Goal: Information Seeking & Learning: Learn about a topic

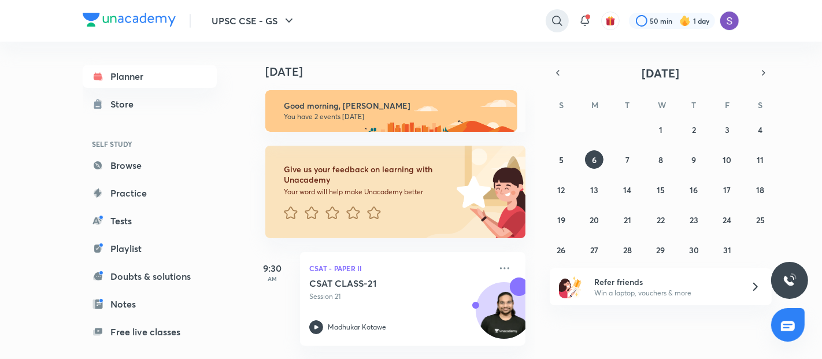
click at [556, 23] on icon at bounding box center [557, 21] width 14 height 14
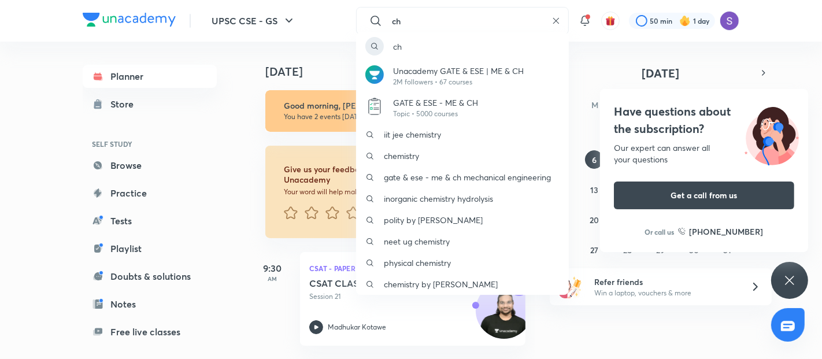
click at [432, 16] on div "ch Unacademy GATE & ESE | ME & CH 2M followers • 67 courses GATE & ESE - ME & C…" at bounding box center [411, 179] width 822 height 359
click at [432, 16] on input "ch" at bounding box center [466, 20] width 159 height 31
type input "a"
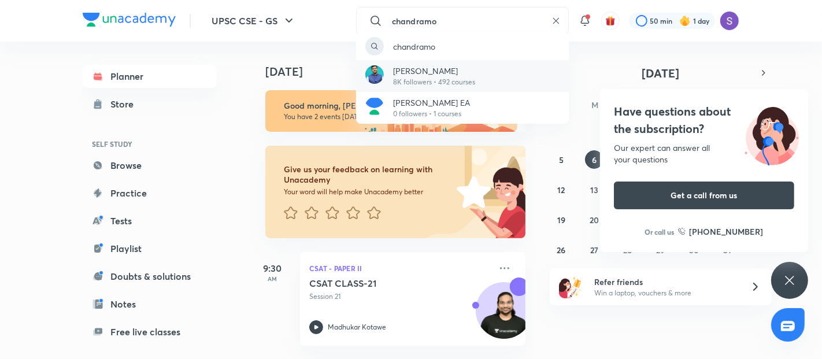
type input "chandramo"
click at [378, 78] on img at bounding box center [374, 74] width 18 height 18
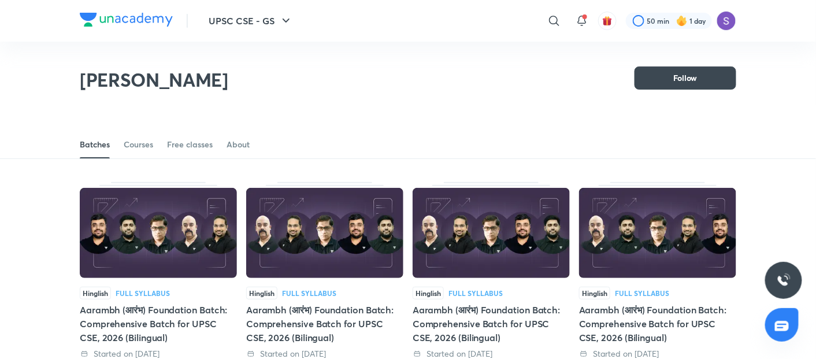
scroll to position [50, 0]
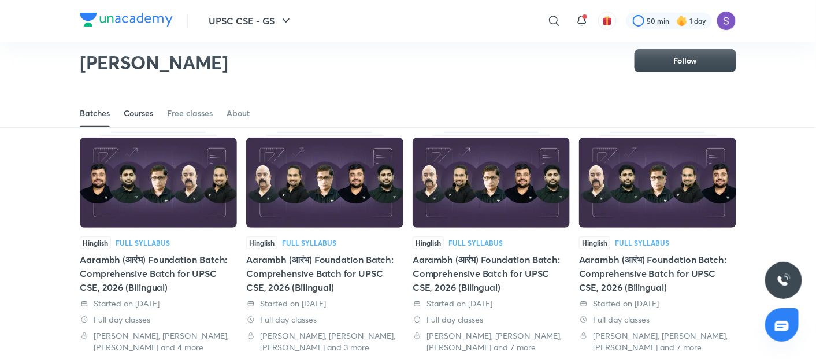
click at [136, 116] on div "Courses" at bounding box center [138, 113] width 29 height 12
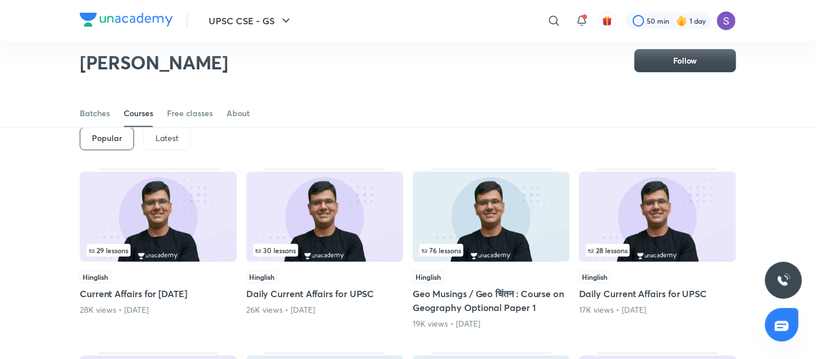
click at [163, 134] on p "Latest" at bounding box center [166, 137] width 23 height 9
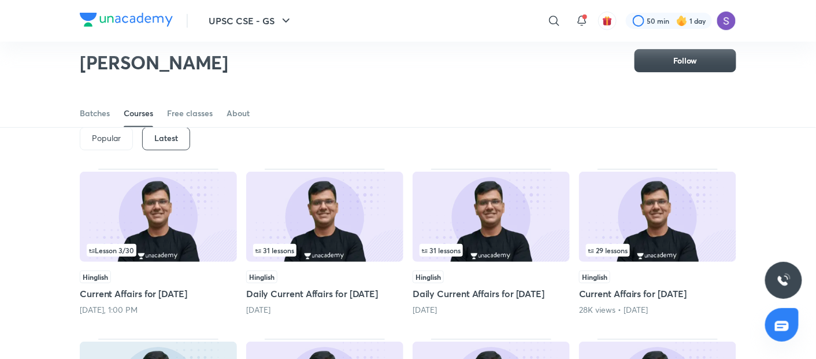
click at [135, 232] on img at bounding box center [158, 217] width 157 height 90
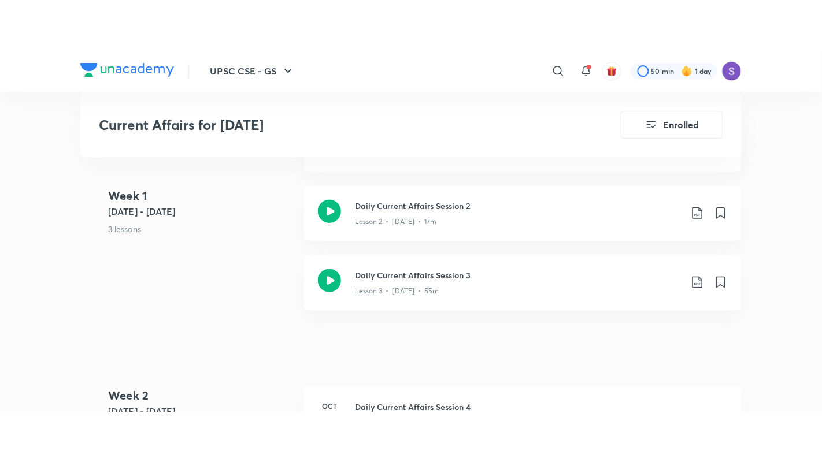
scroll to position [513, 0]
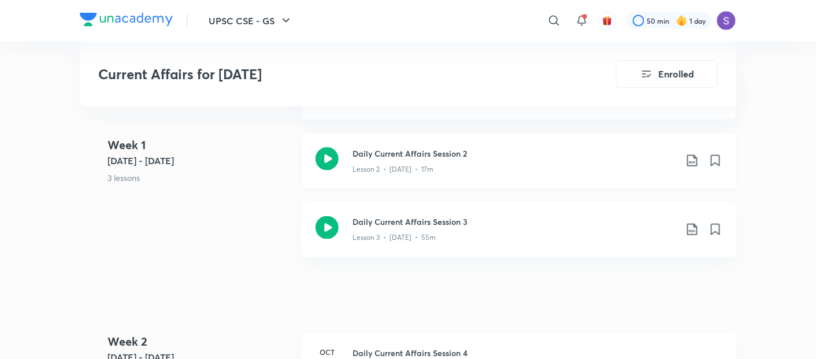
click at [320, 170] on icon at bounding box center [326, 158] width 23 height 23
